Goal: Find specific page/section: Find specific page/section

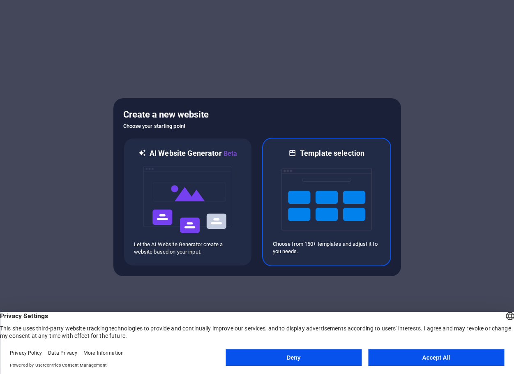
click at [331, 201] on img at bounding box center [326, 199] width 90 height 82
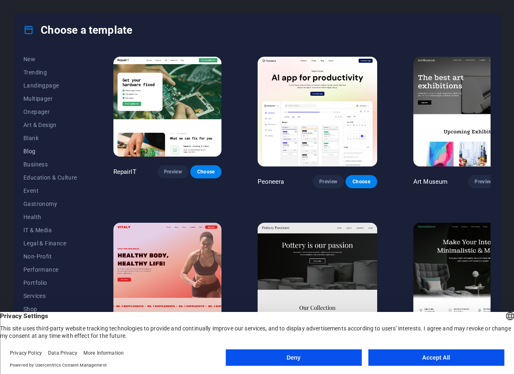
scroll to position [44, 0]
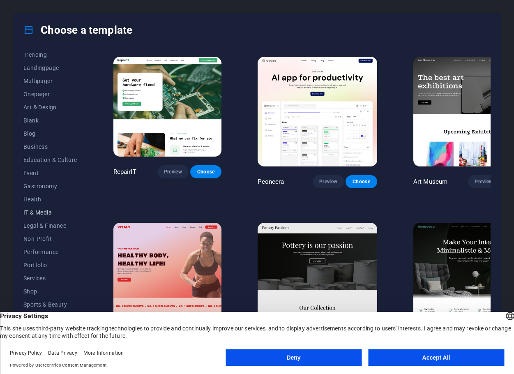
click at [45, 211] on span "IT & Media" at bounding box center [50, 212] width 54 height 7
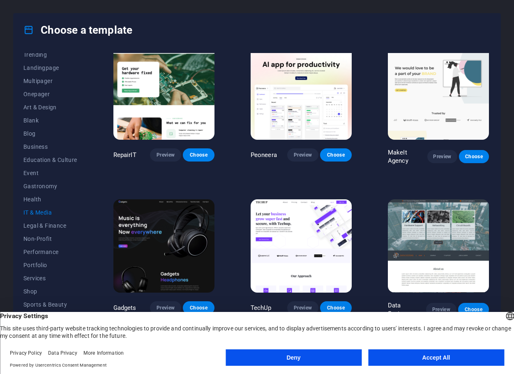
click at [289, 358] on button "Deny" at bounding box center [293, 357] width 136 height 16
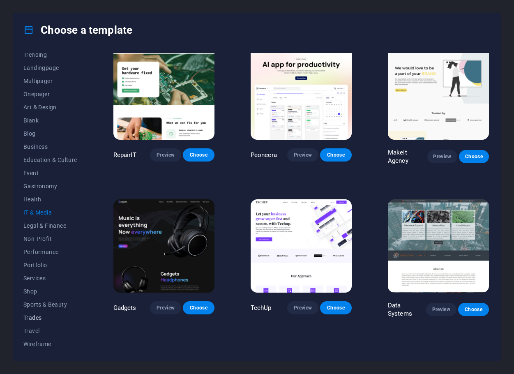
click at [33, 318] on span "Trades" at bounding box center [50, 317] width 54 height 7
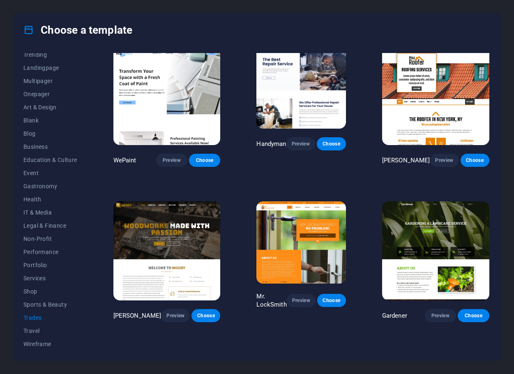
scroll to position [0, 0]
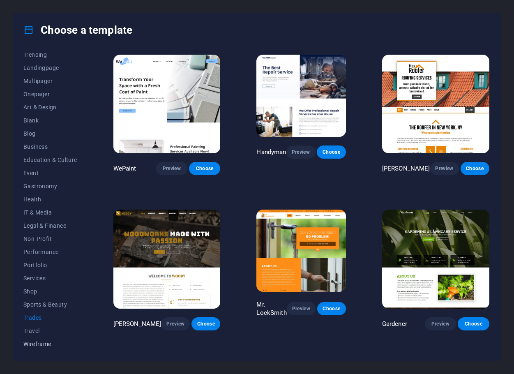
click at [42, 342] on span "Wireframe" at bounding box center [50, 343] width 54 height 7
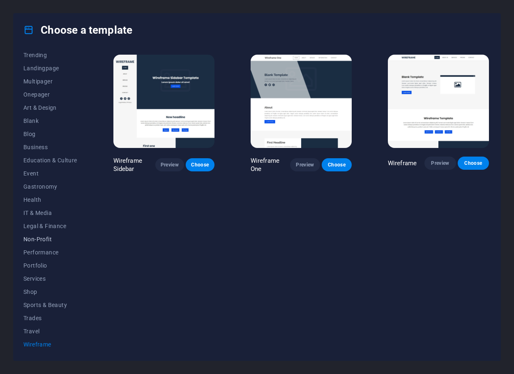
scroll to position [44, 0]
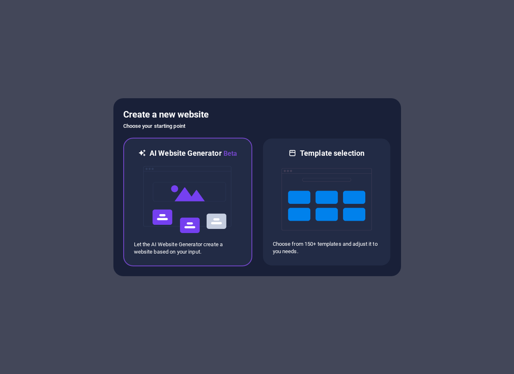
click at [204, 190] on img at bounding box center [187, 199] width 90 height 82
